Goal: Task Accomplishment & Management: Use online tool/utility

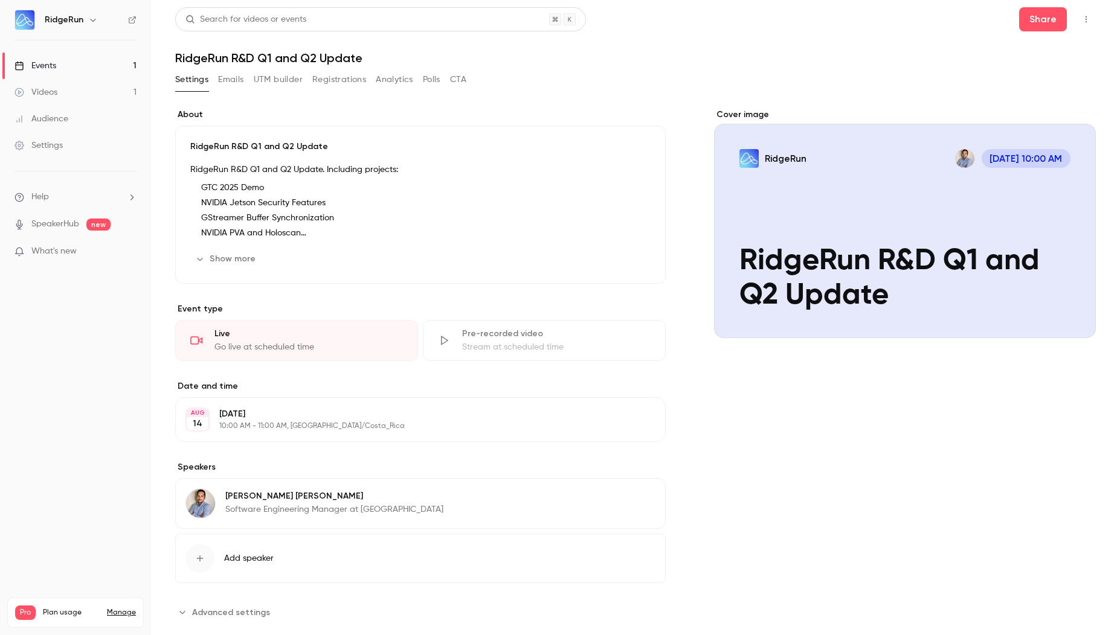
click at [341, 81] on button "Registrations" at bounding box center [339, 79] width 54 height 19
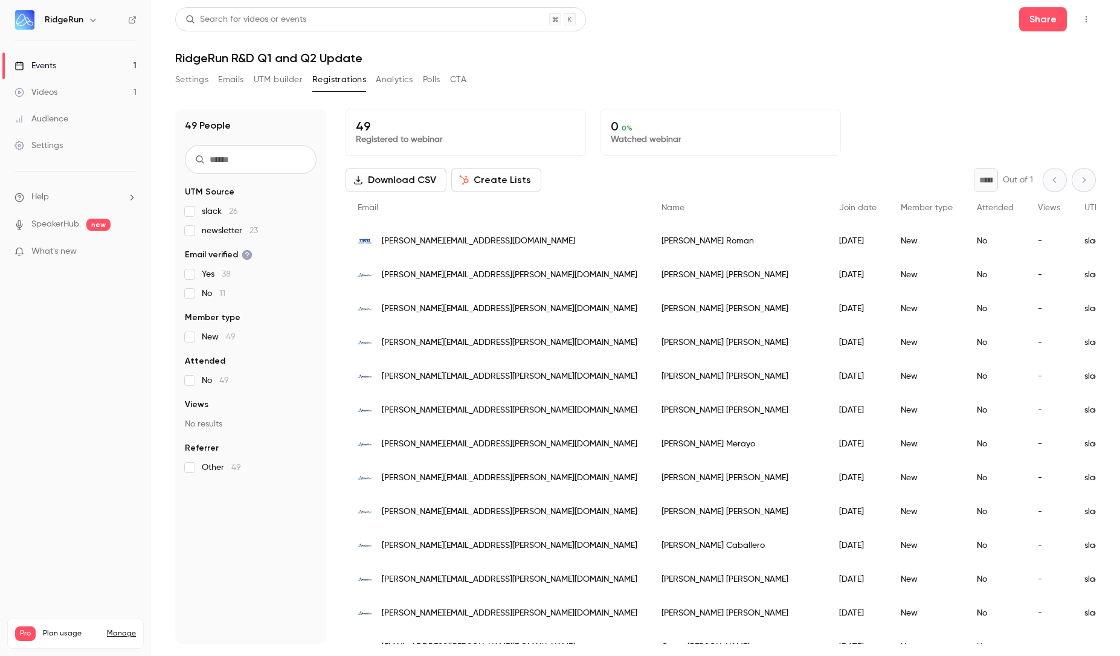
drag, startPoint x: 334, startPoint y: 83, endPoint x: 696, endPoint y: 63, distance: 362.9
click at [696, 63] on div "Search for videos or events Share RidgeRun R&D Q1 and Q2 Update Settings Emails…" at bounding box center [635, 325] width 920 height 637
click at [283, 83] on button "UTM builder" at bounding box center [278, 79] width 49 height 19
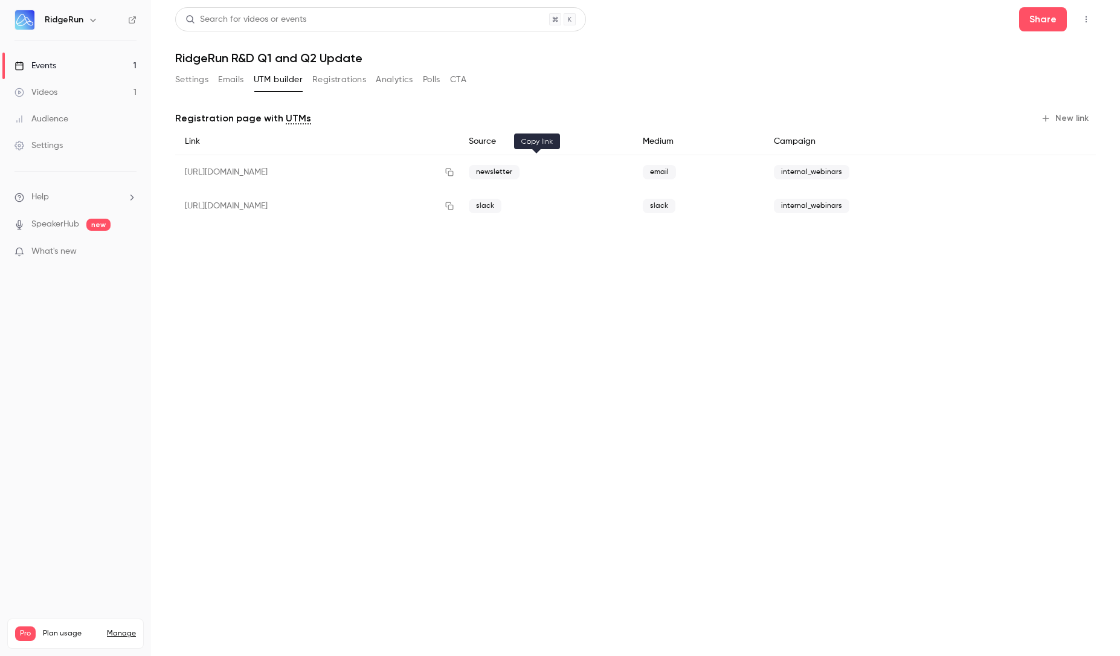
click at [454, 172] on icon "button" at bounding box center [450, 172] width 10 height 8
